Goal: Check status: Check status

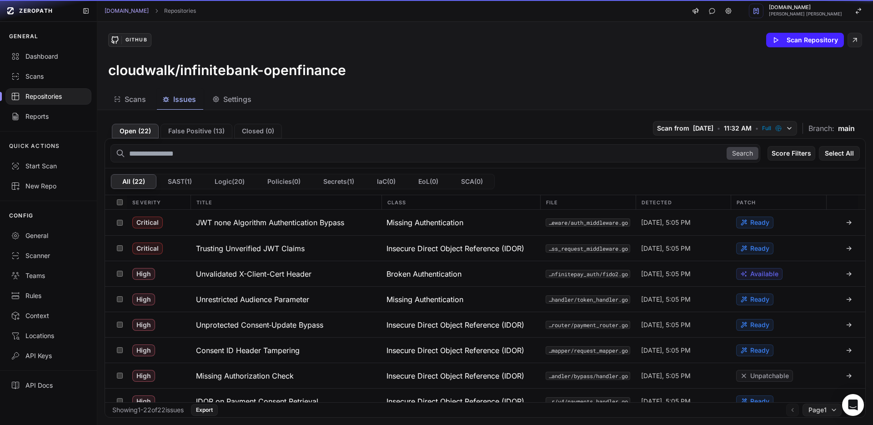
click at [178, 101] on span "Issues" at bounding box center [184, 99] width 23 height 11
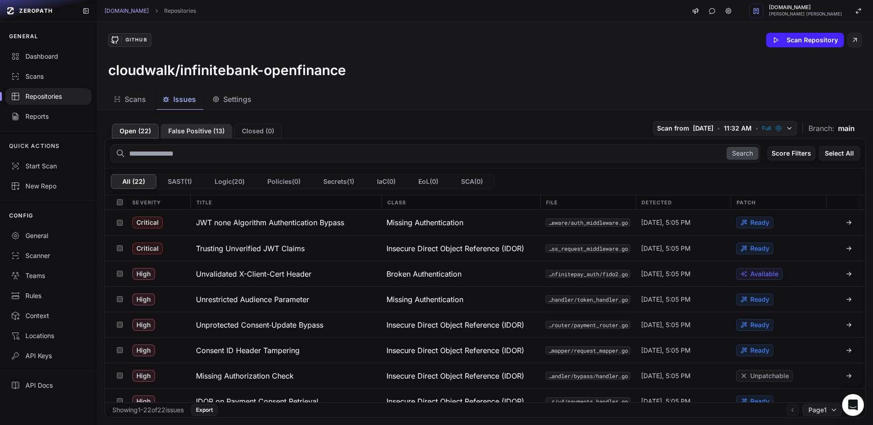
click at [190, 137] on button "False Positive ( 13 )" at bounding box center [196, 131] width 72 height 15
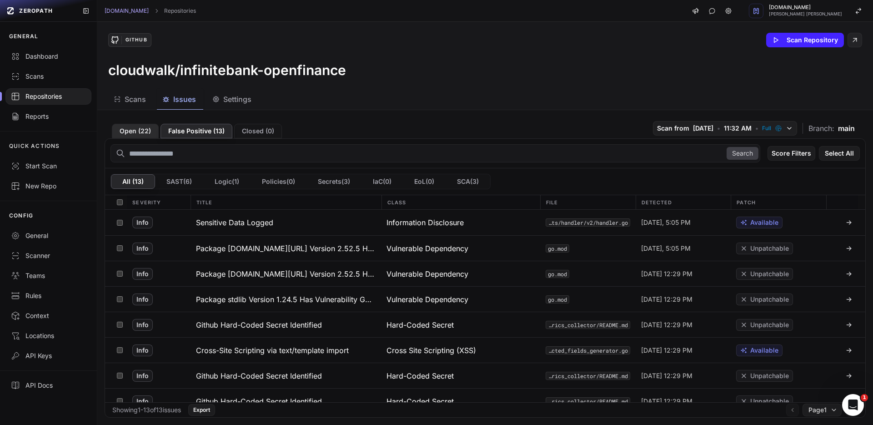
click at [121, 127] on button "Open ( 22 )" at bounding box center [135, 131] width 47 height 15
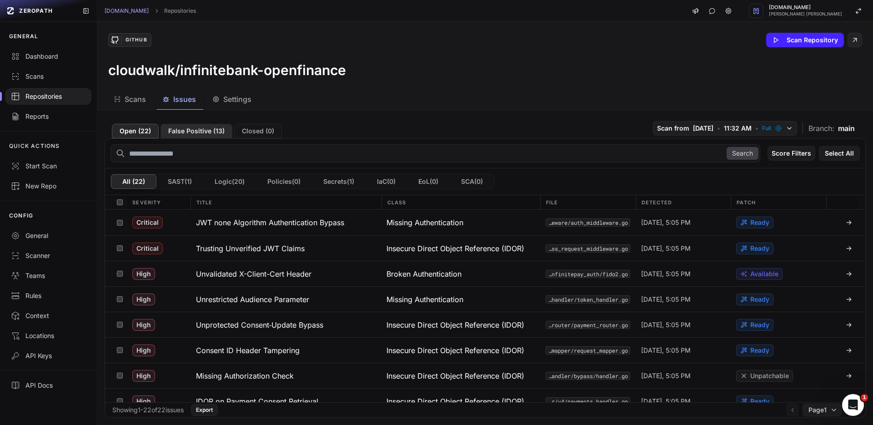
click at [172, 124] on button "False Positive ( 13 )" at bounding box center [196, 131] width 72 height 15
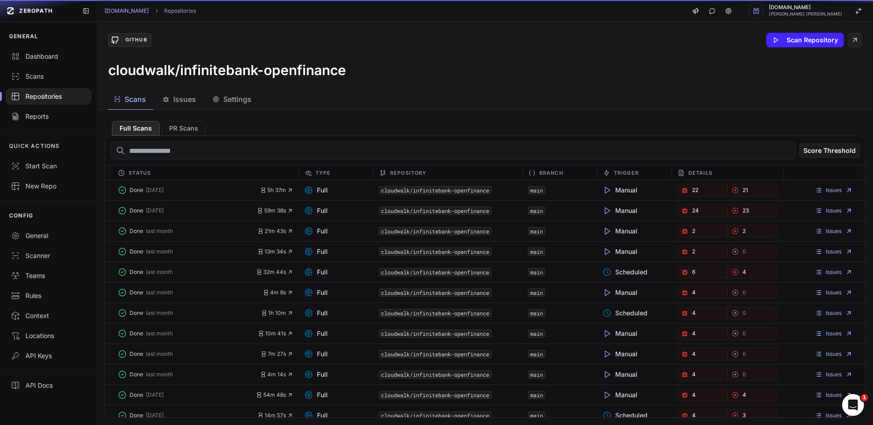
click at [142, 98] on span "Scans" at bounding box center [135, 99] width 21 height 11
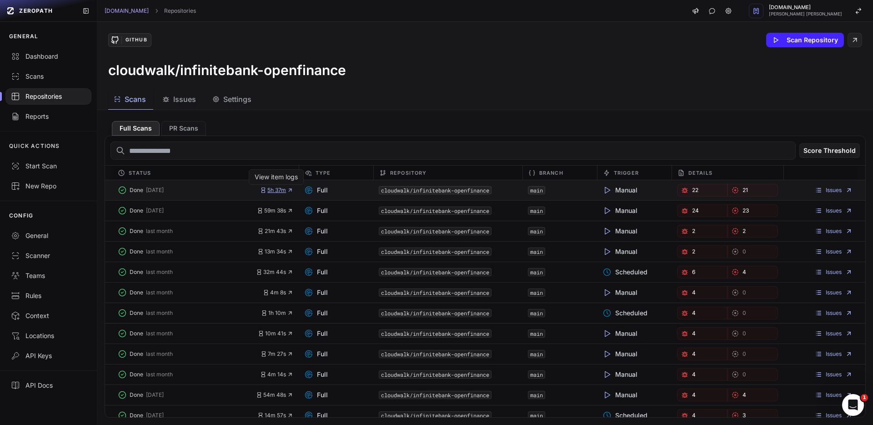
click at [276, 190] on span "5h 37m" at bounding box center [276, 189] width 33 height 7
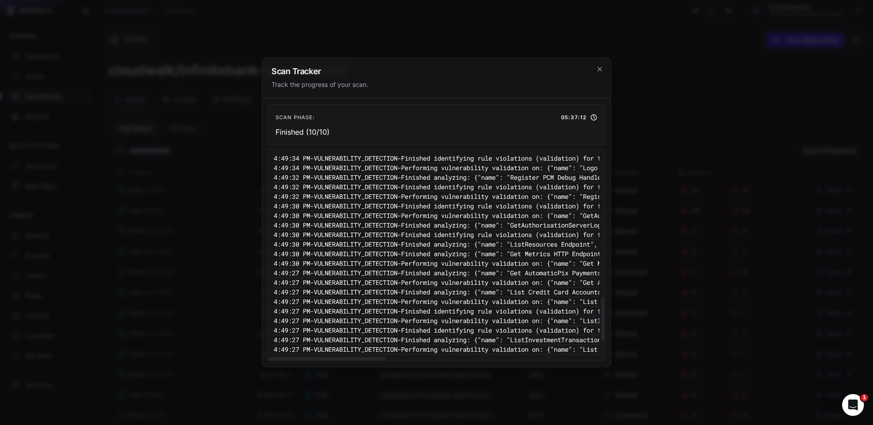
scroll to position [754, 0]
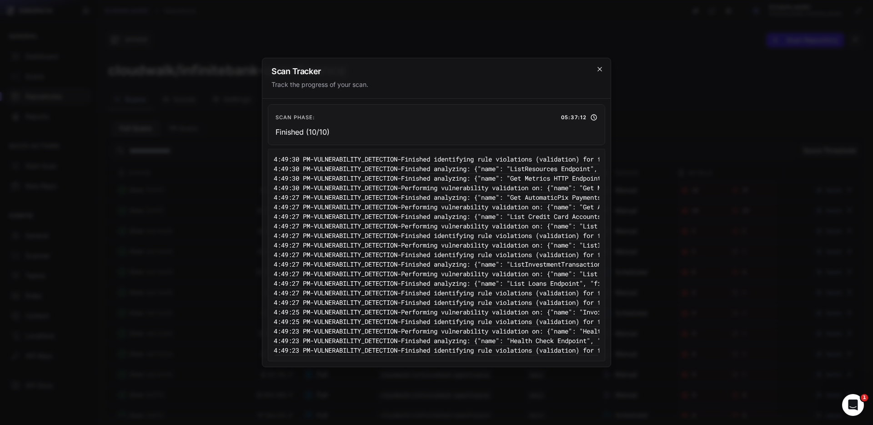
click at [600, 67] on icon "cross 2," at bounding box center [599, 68] width 7 height 7
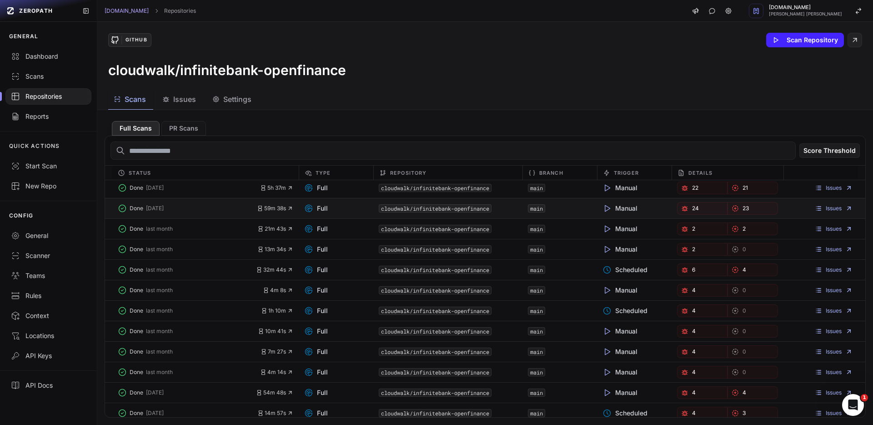
scroll to position [0, 0]
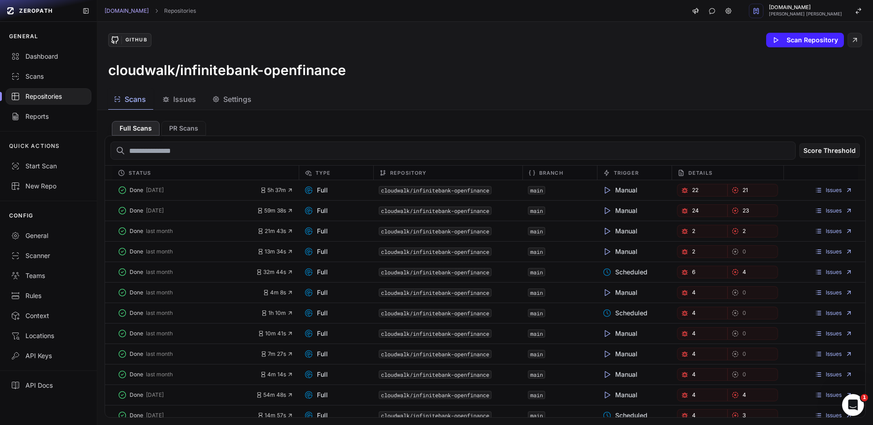
click at [582, 90] on div "Scans Issues Settings" at bounding box center [474, 99] width 754 height 20
